Goal: Find specific page/section: Find specific page/section

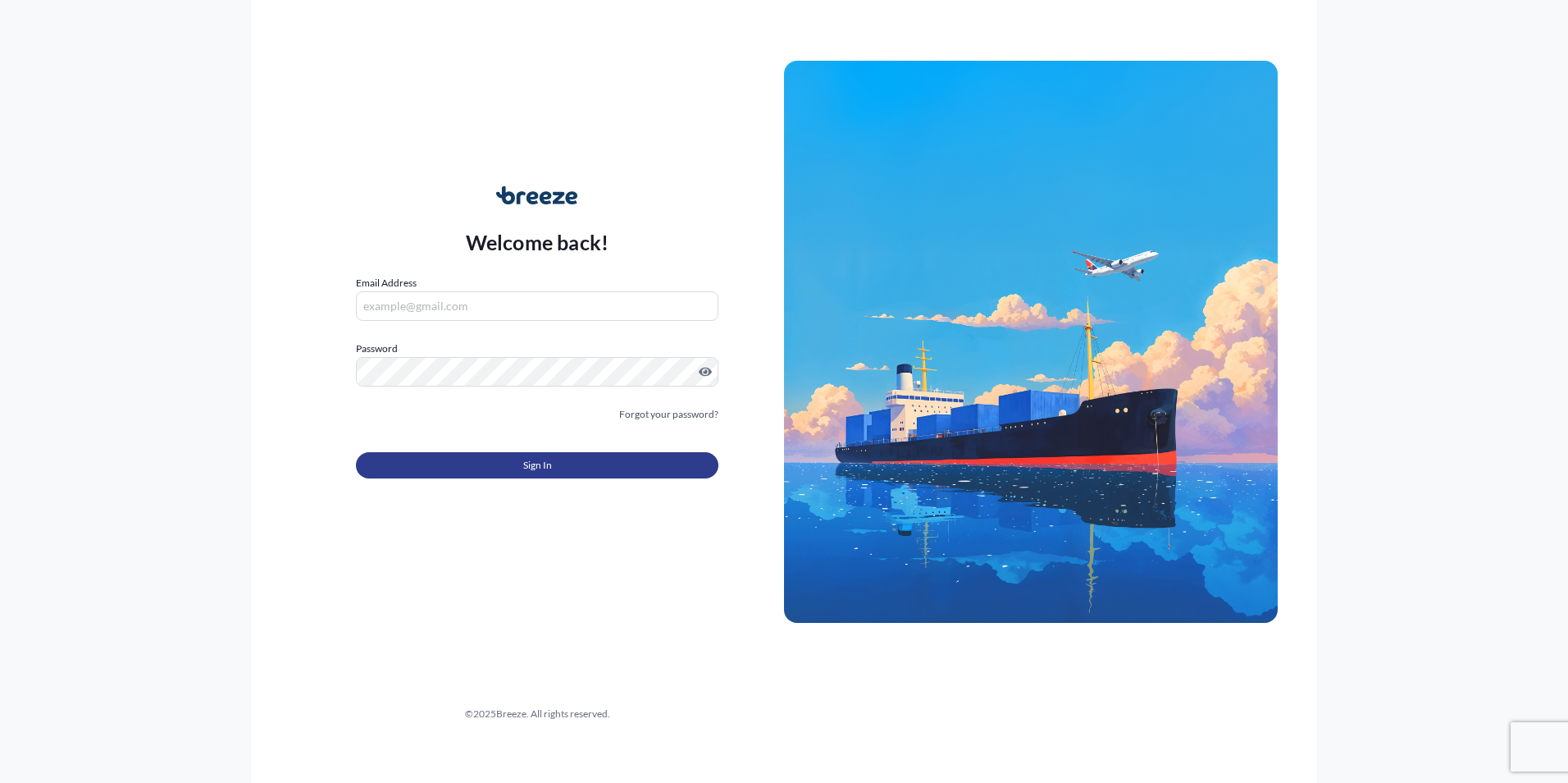
type input "[PERSON_NAME][EMAIL_ADDRESS][PERSON_NAME][DOMAIN_NAME]"
click at [526, 462] on span "Sign In" at bounding box center [538, 465] width 28 height 16
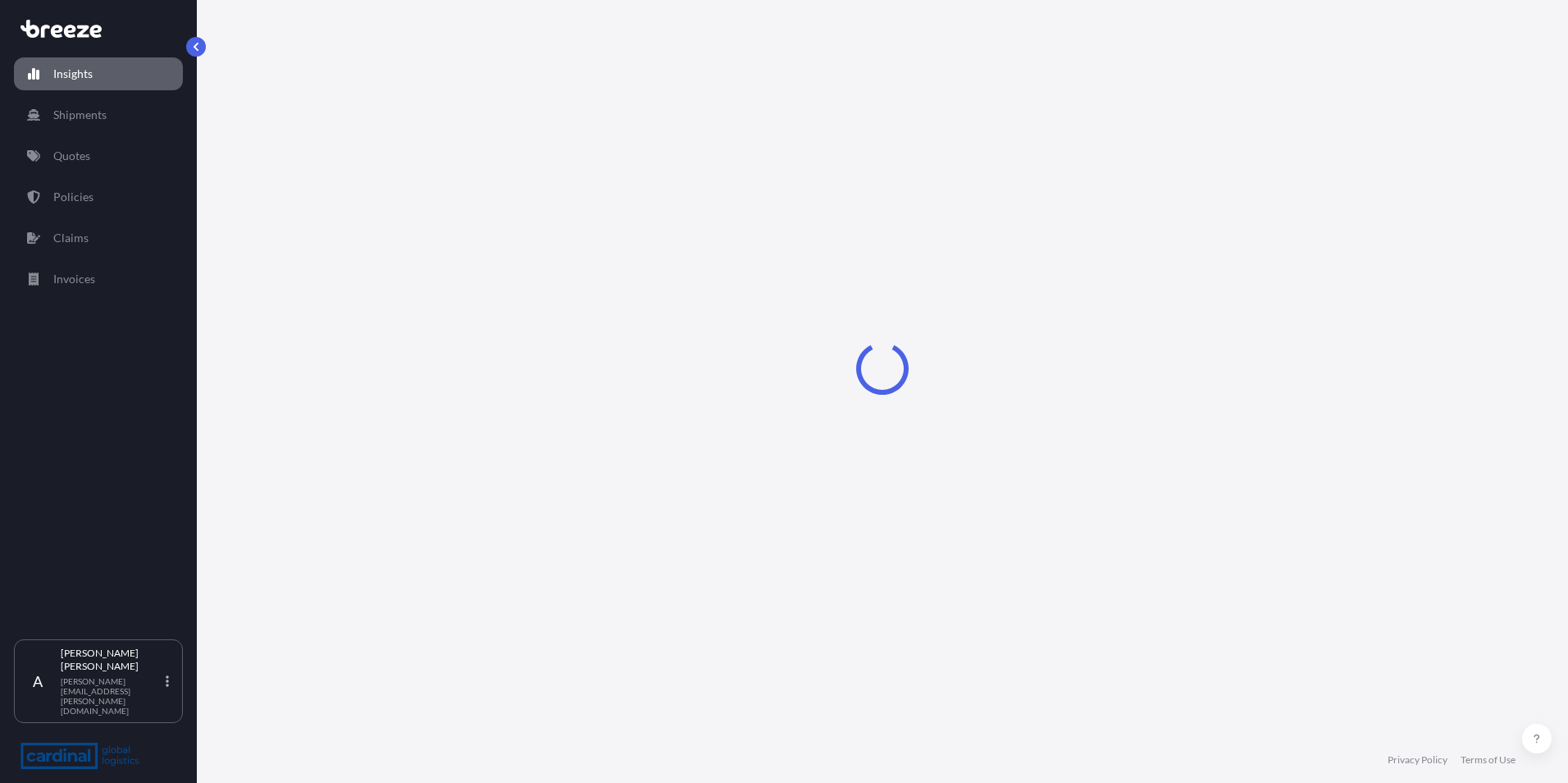
select select "2025"
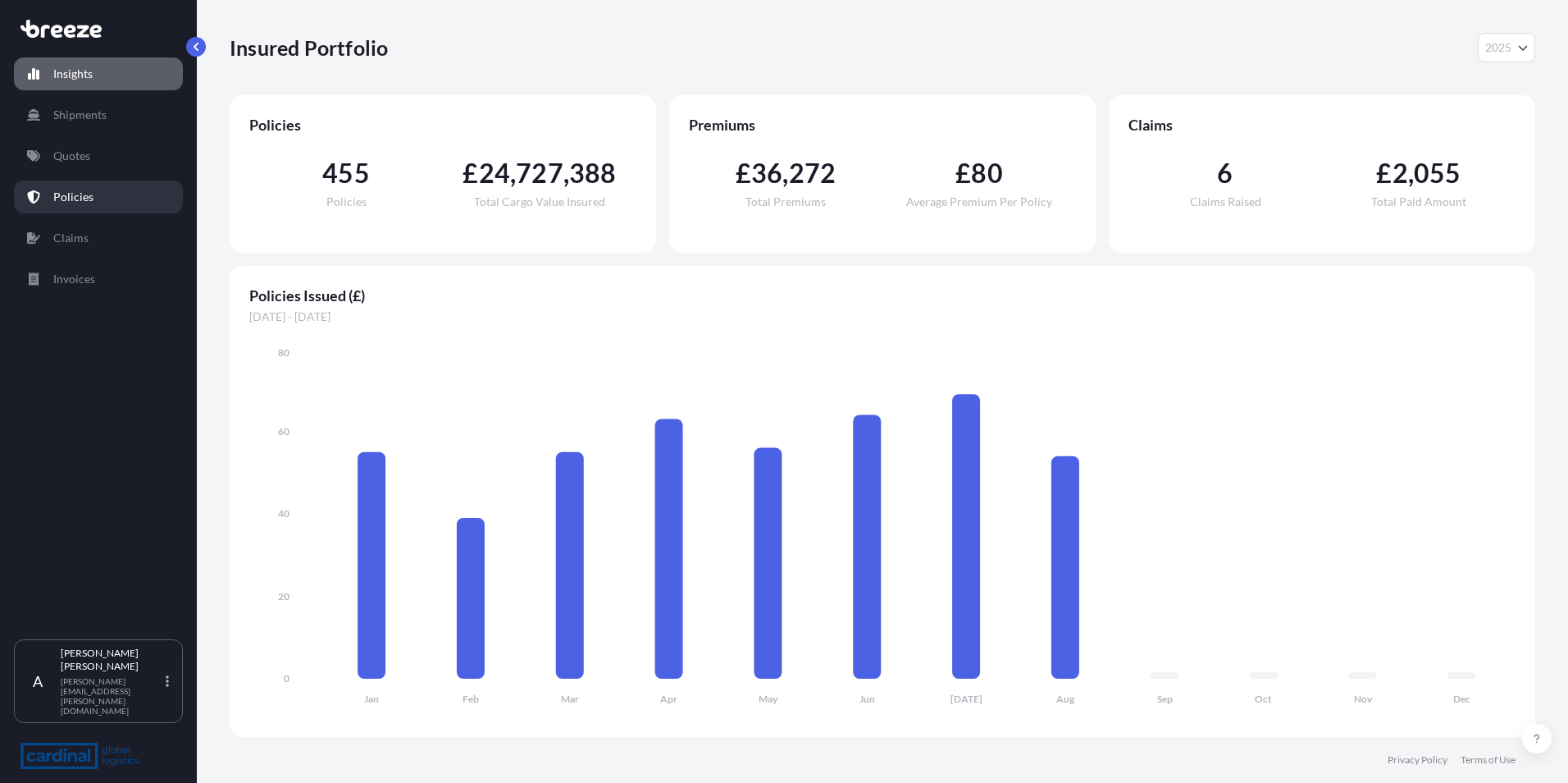
click at [87, 188] on link "Policies" at bounding box center [99, 197] width 169 height 33
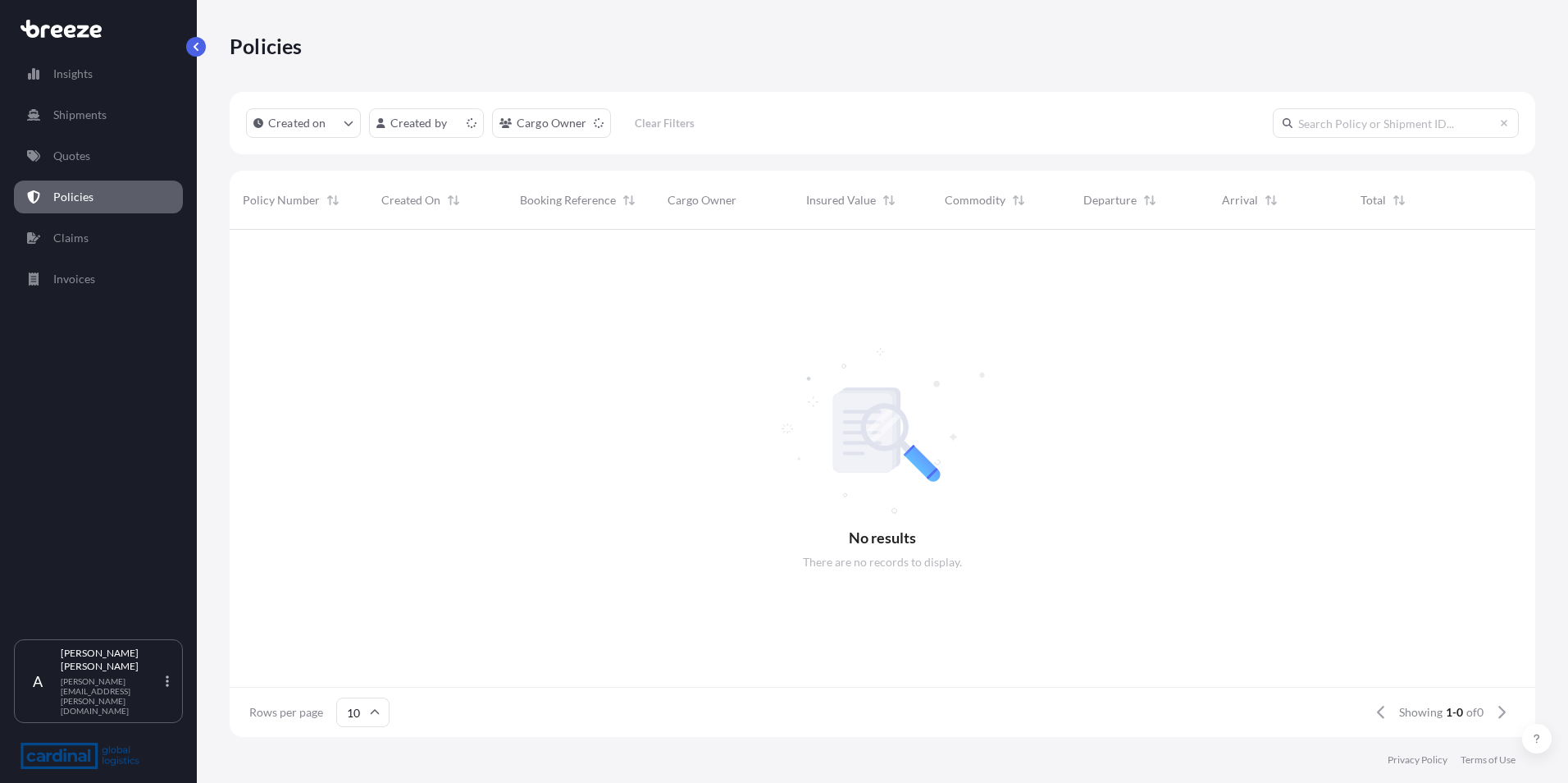
scroll to position [13, 13]
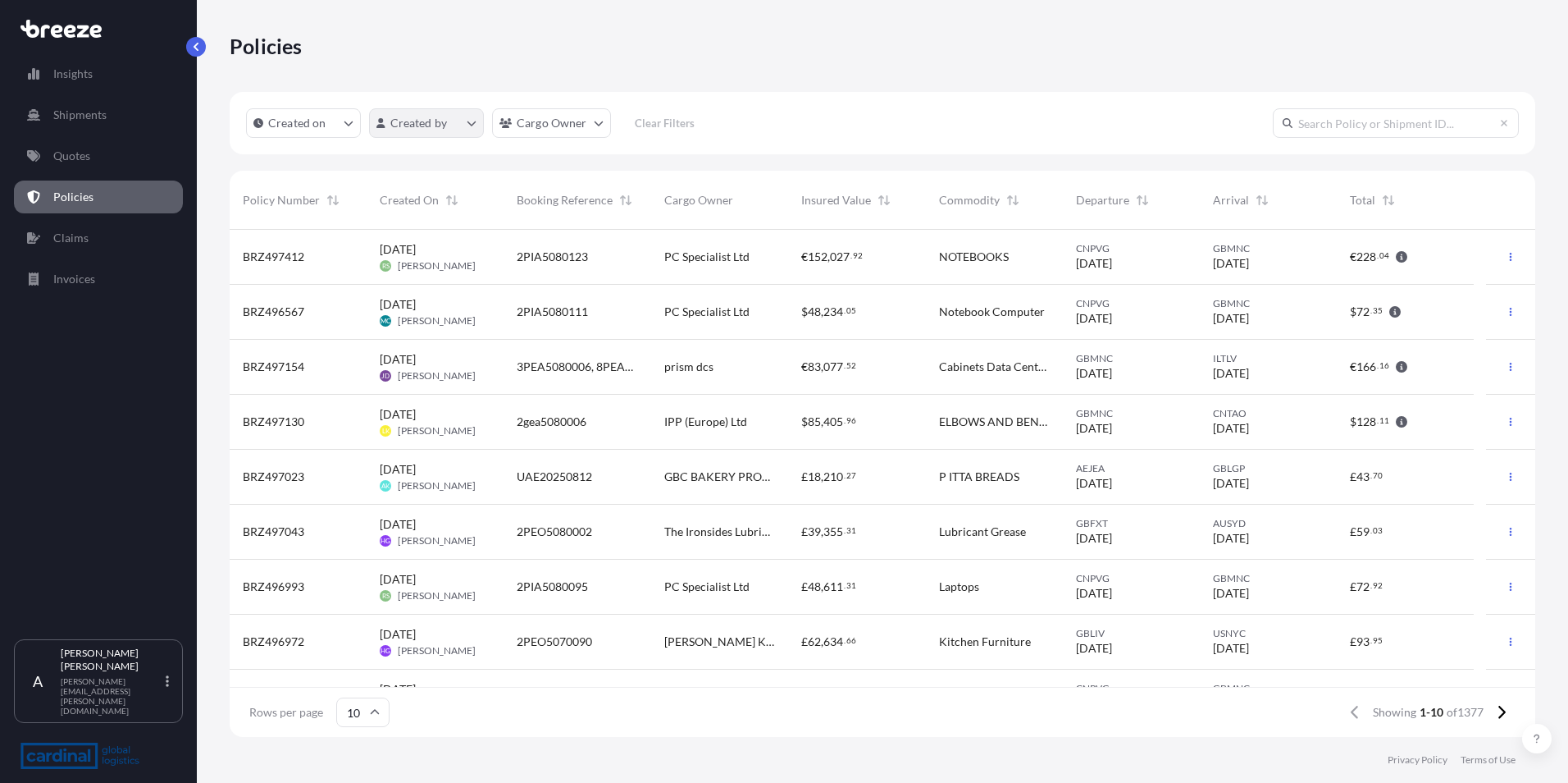
click at [441, 129] on html "Insights Shipments Quotes Policies Claims Invoices A [PERSON_NAME] [PERSON_NAME…" at bounding box center [784, 392] width 1568 height 783
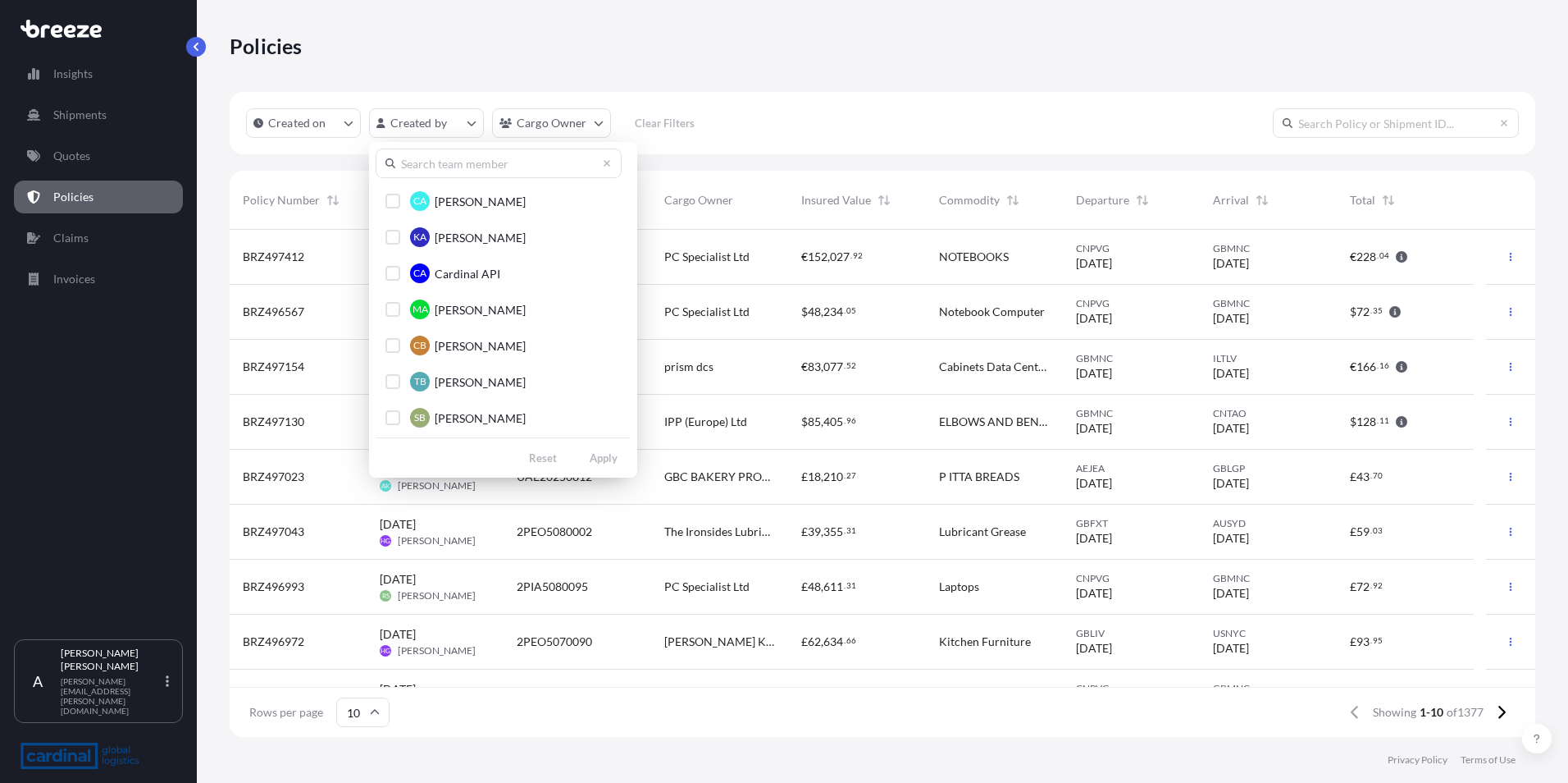
click at [444, 160] on input "text" at bounding box center [498, 162] width 246 height 29
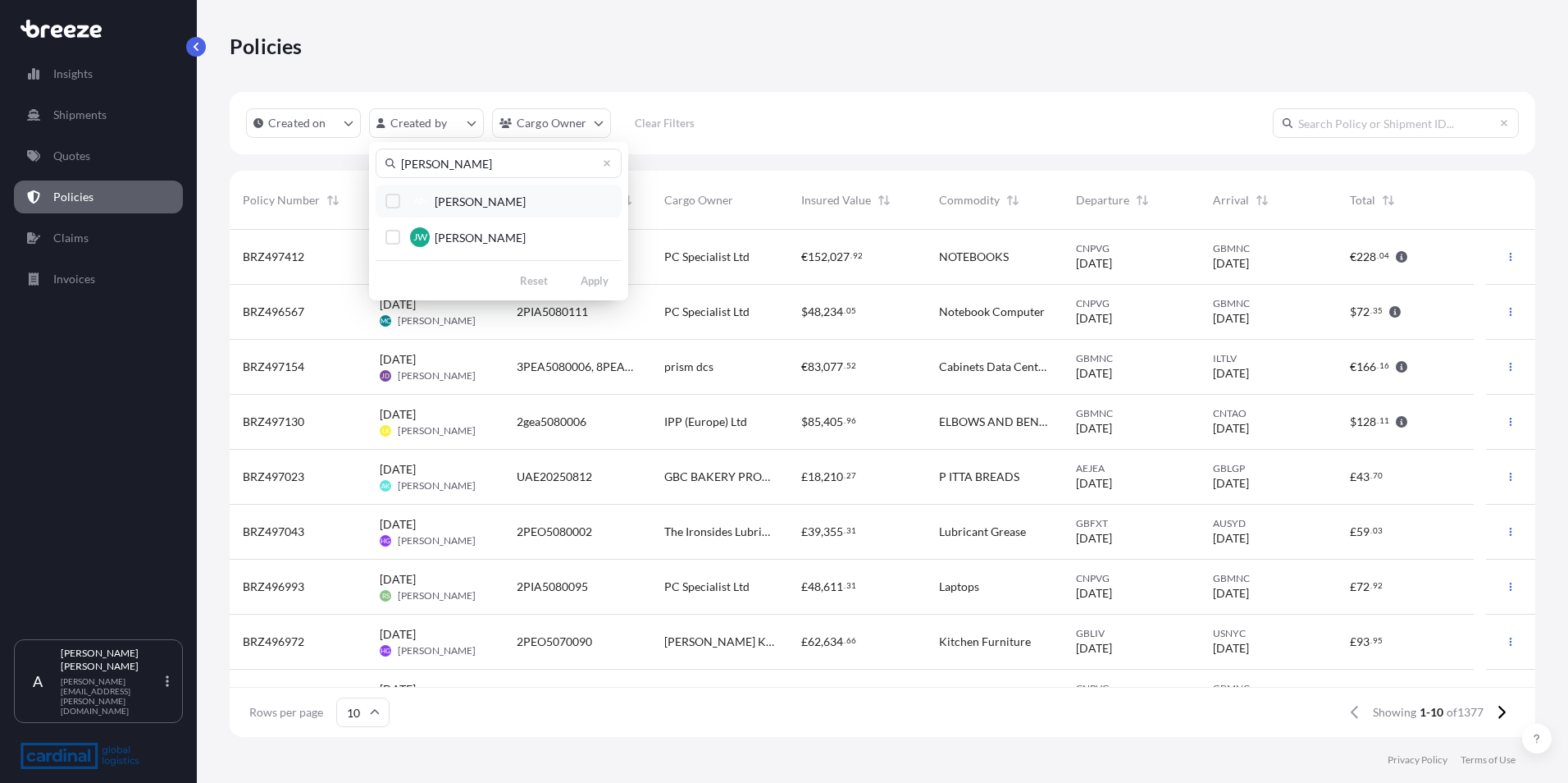
type input "[PERSON_NAME]"
click at [467, 205] on span "[PERSON_NAME]" at bounding box center [481, 201] width 91 height 16
